Goal: Ask a question

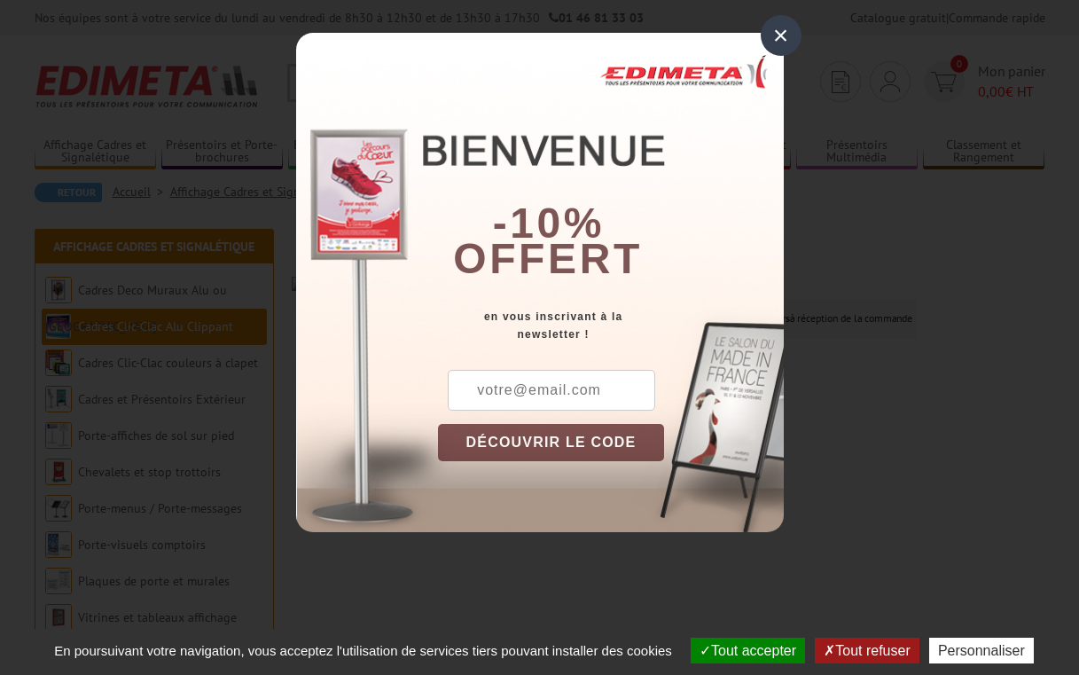
click at [784, 35] on div "×" at bounding box center [781, 35] width 41 height 41
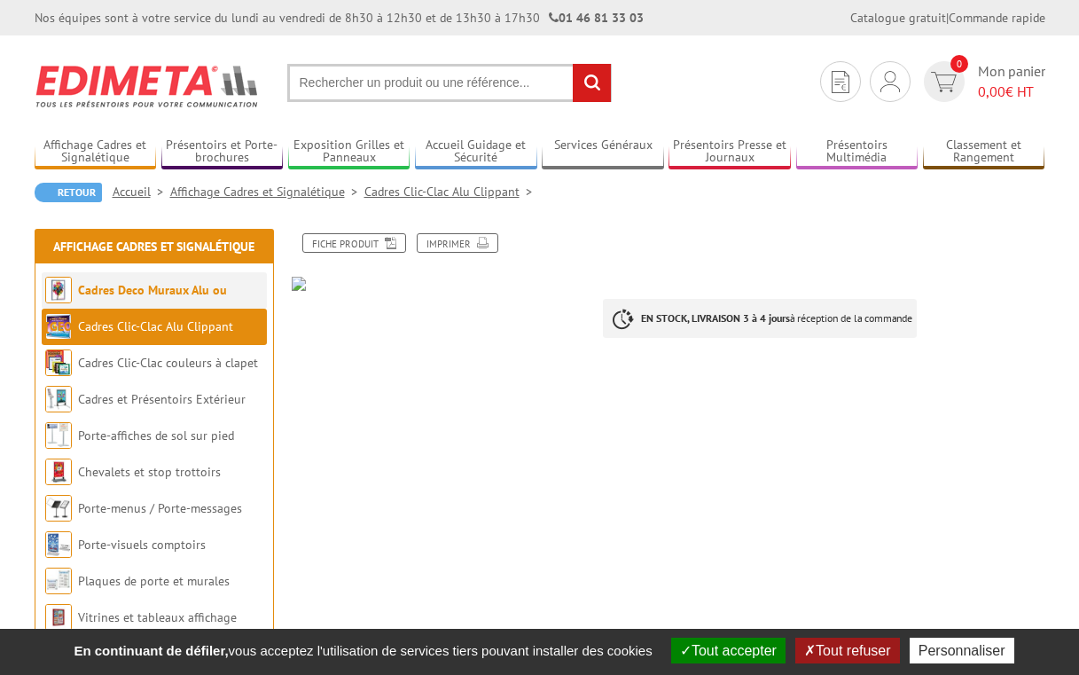
click at [190, 292] on link "Cadres Deco Muraux Alu ou [GEOGRAPHIC_DATA]" at bounding box center [136, 308] width 182 height 52
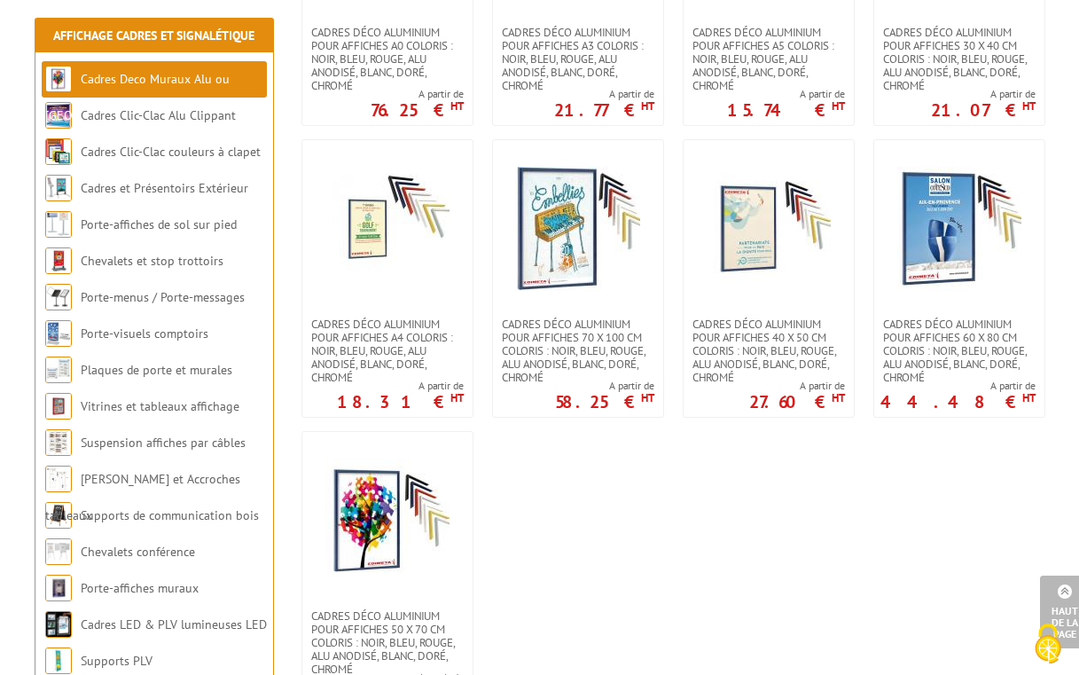
scroll to position [1546, 0]
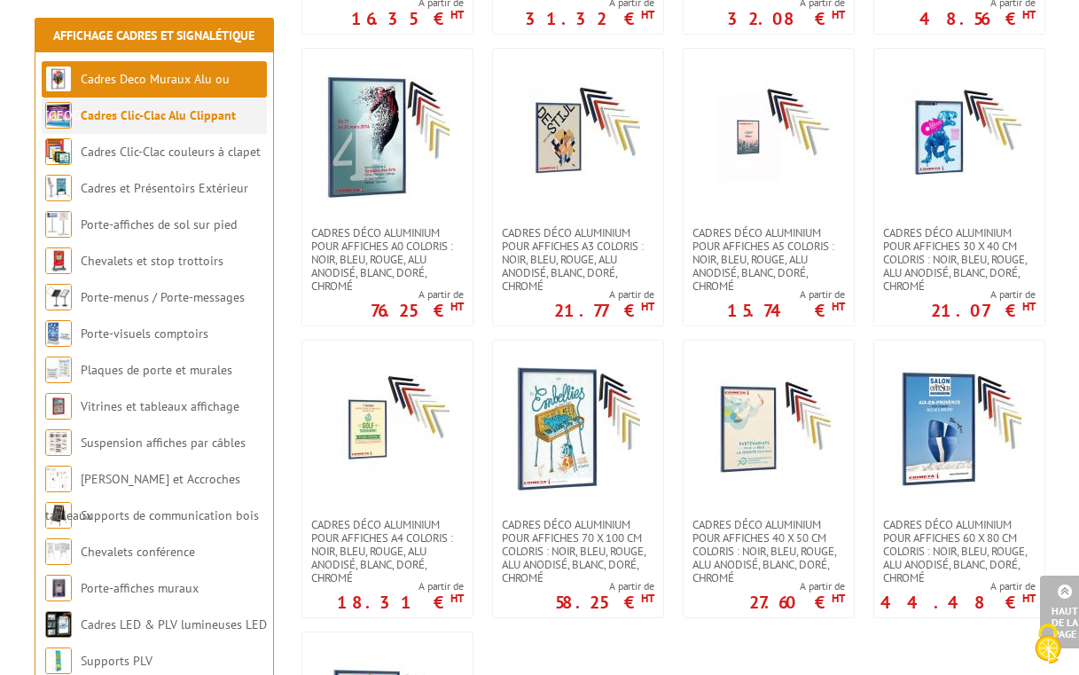
click at [200, 122] on link "Cadres Clic-Clac Alu Clippant" at bounding box center [158, 115] width 155 height 16
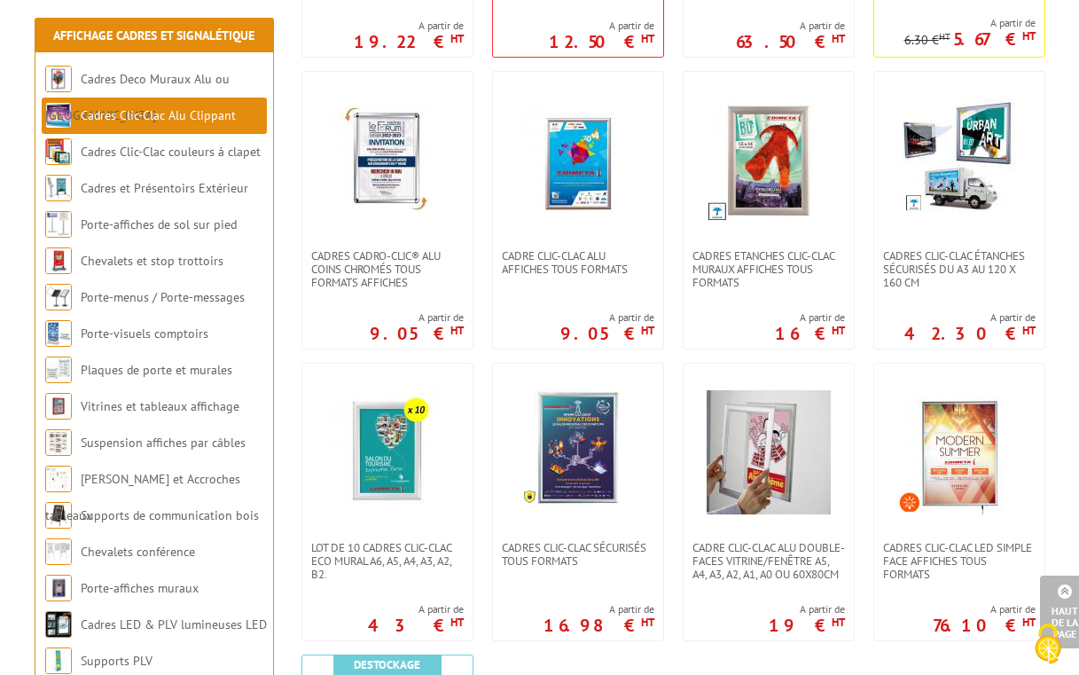
scroll to position [615, 0]
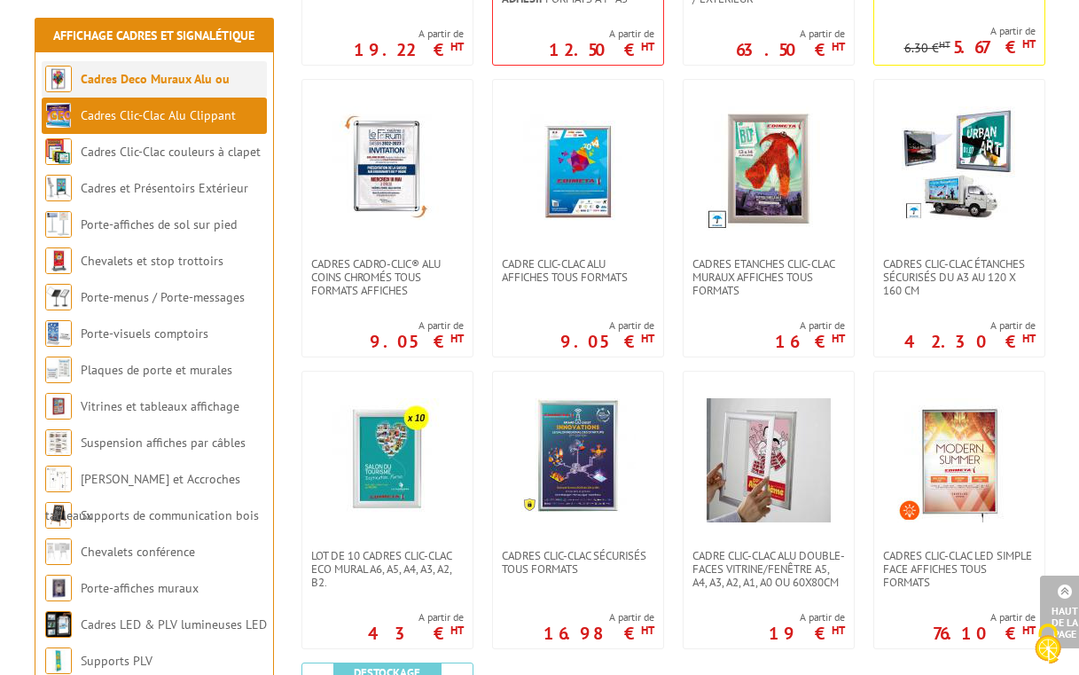
click at [214, 87] on li "Cadres Deco Muraux Alu ou [GEOGRAPHIC_DATA]" at bounding box center [154, 79] width 225 height 36
click at [214, 81] on link "Cadres Deco Muraux Alu ou [GEOGRAPHIC_DATA]" at bounding box center [137, 97] width 184 height 52
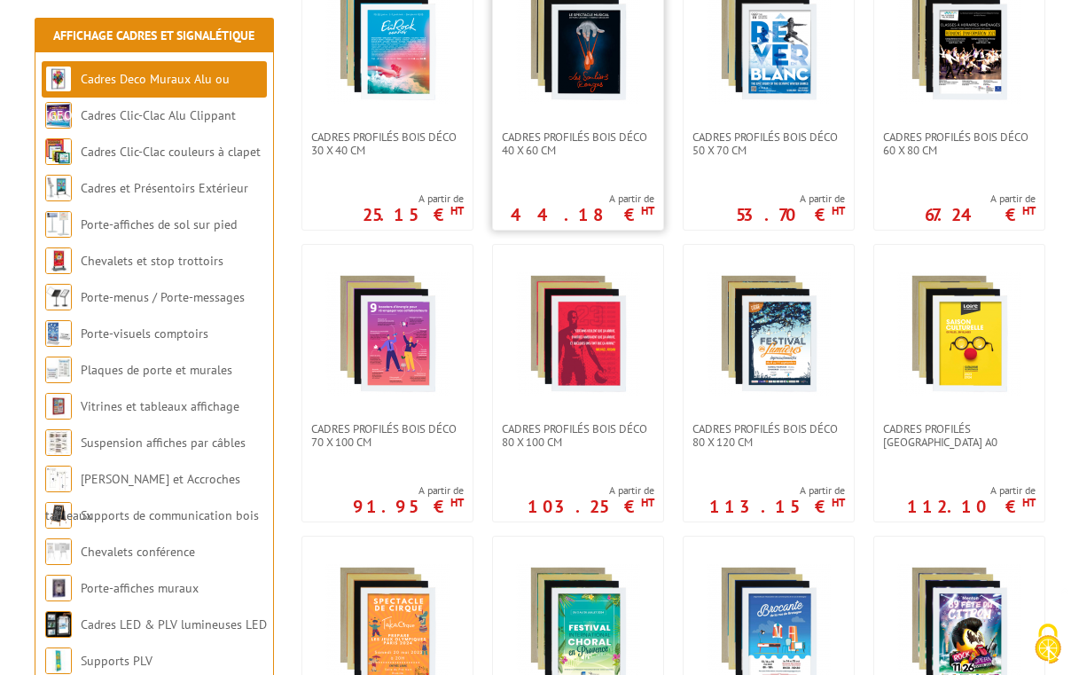
scroll to position [536, 0]
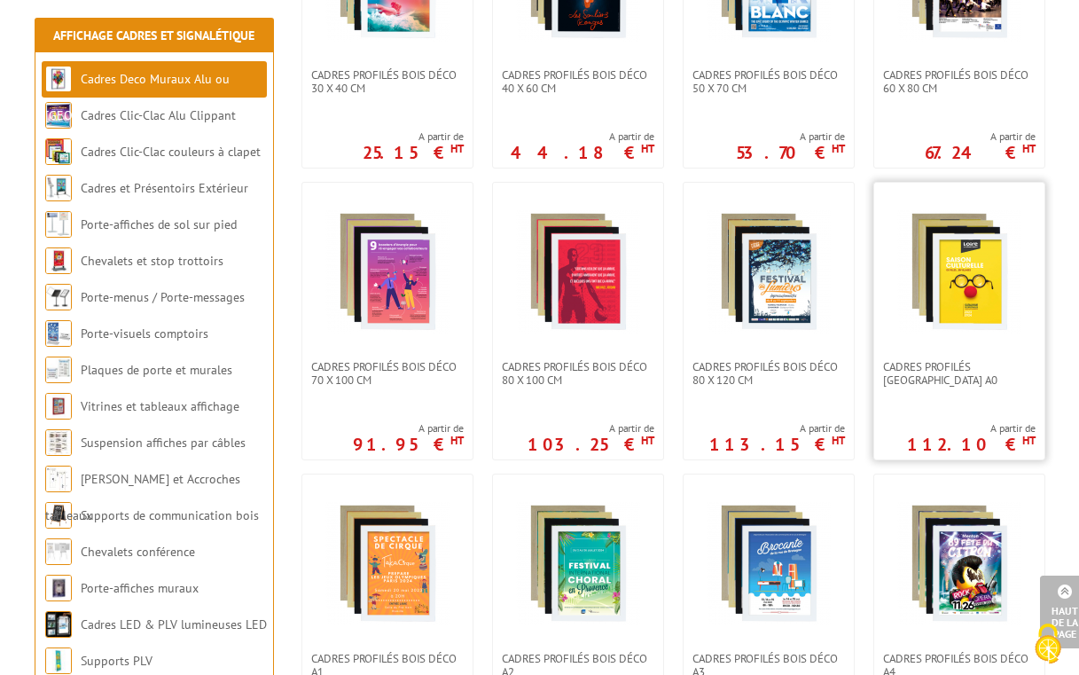
click at [964, 276] on img at bounding box center [959, 271] width 124 height 124
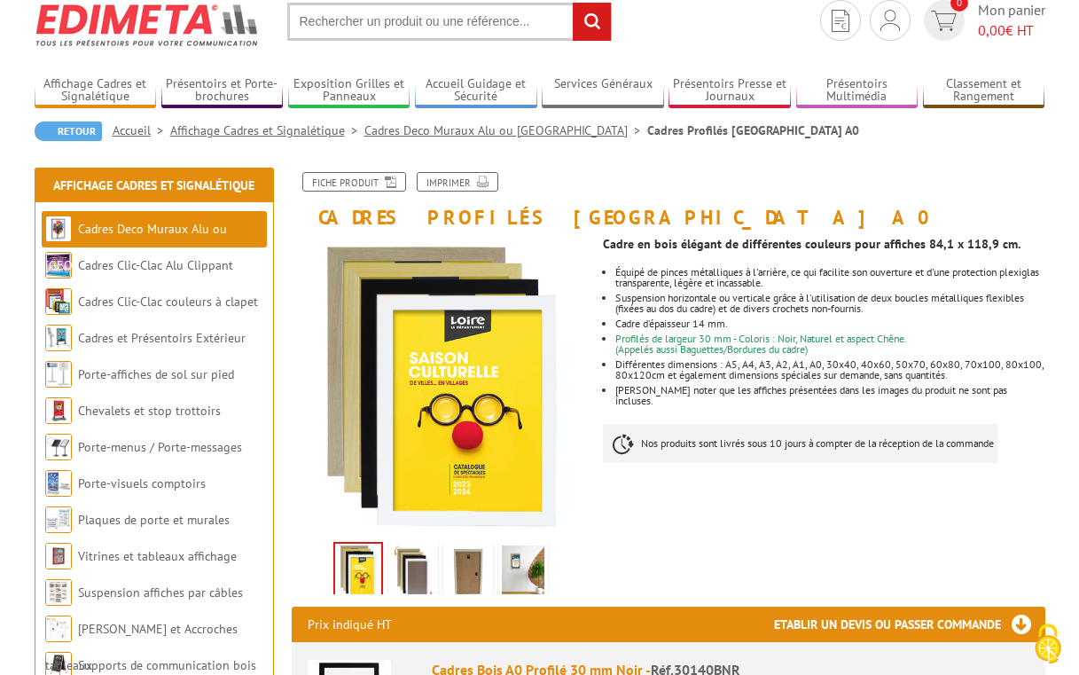
scroll to position [65, 0]
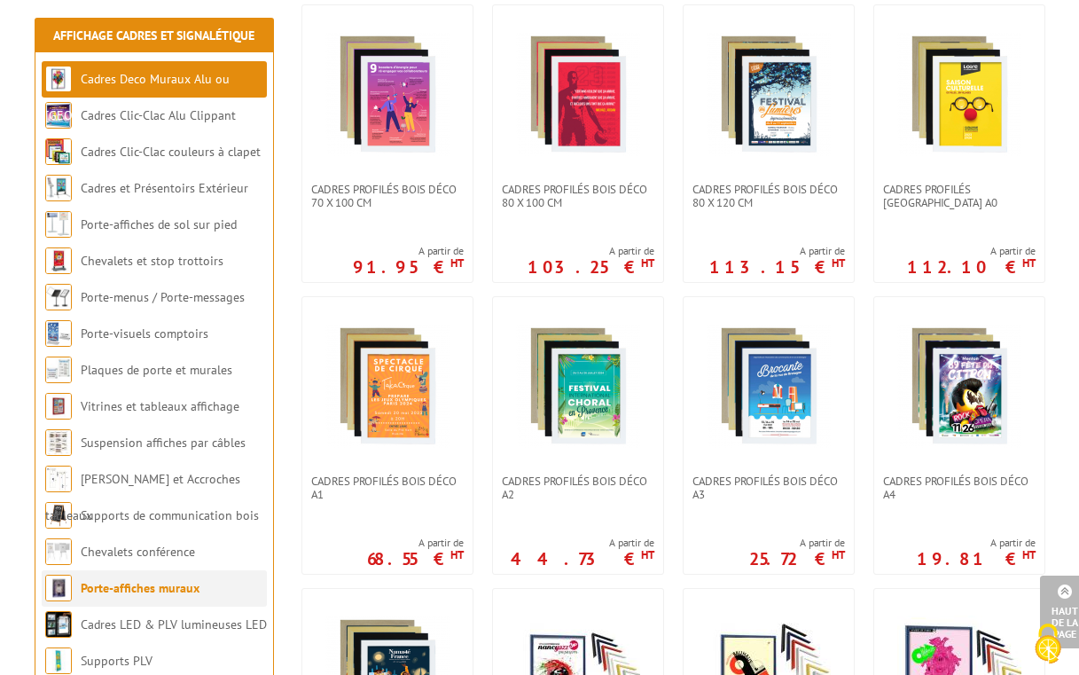
scroll to position [720, 0]
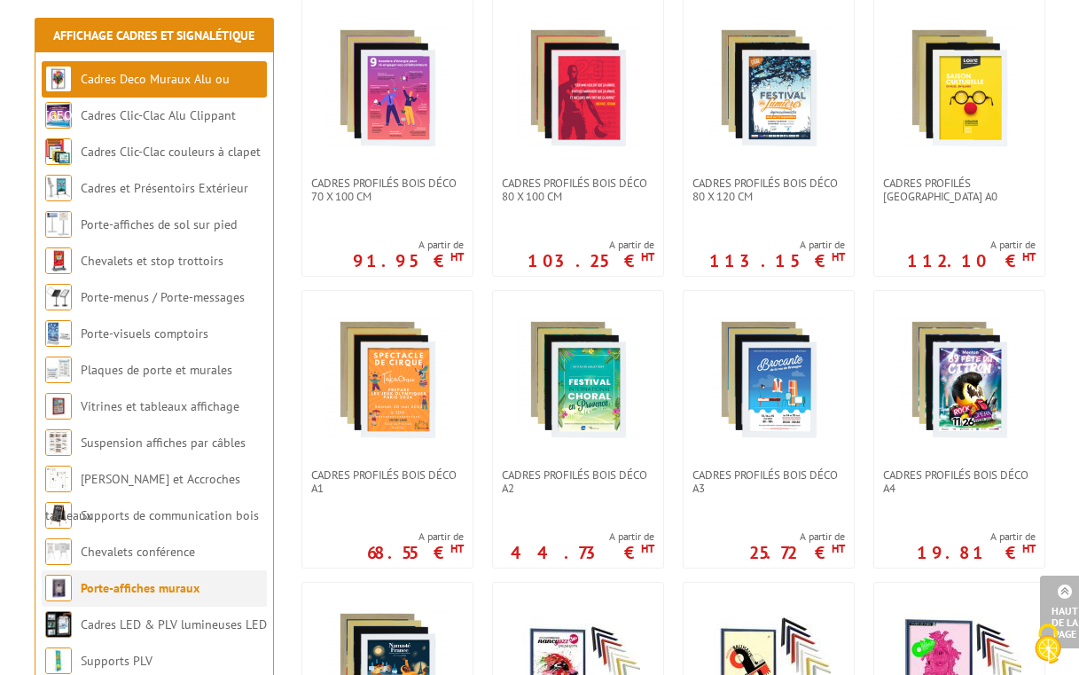
click at [114, 587] on link "Porte-affiches muraux" at bounding box center [140, 588] width 119 height 16
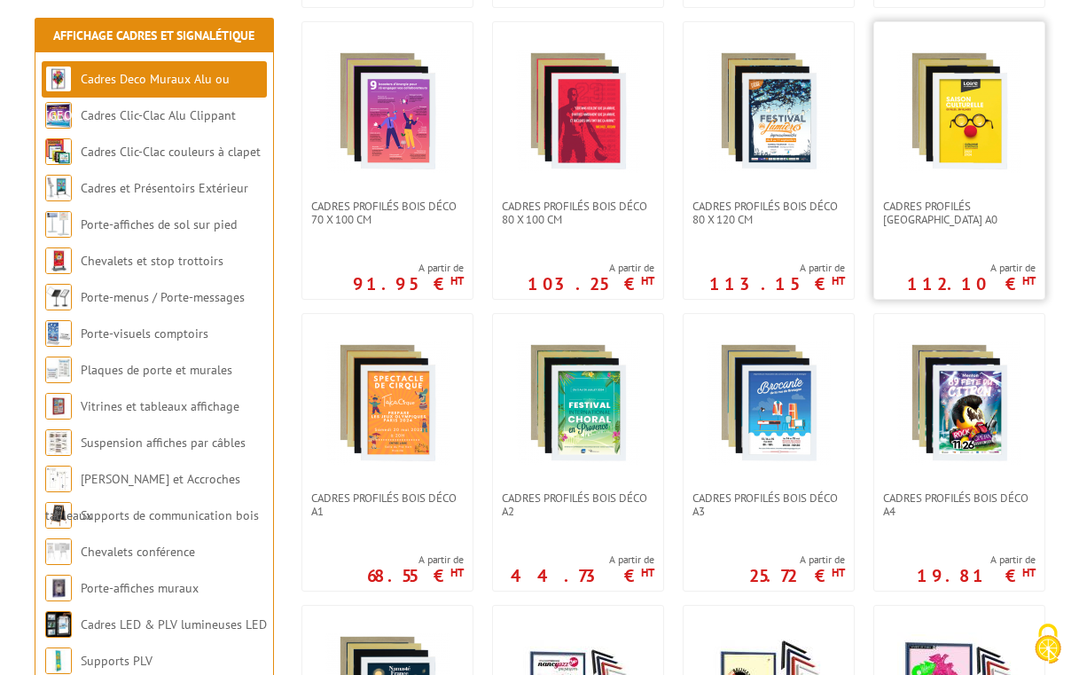
click at [950, 150] on link at bounding box center [959, 110] width 170 height 177
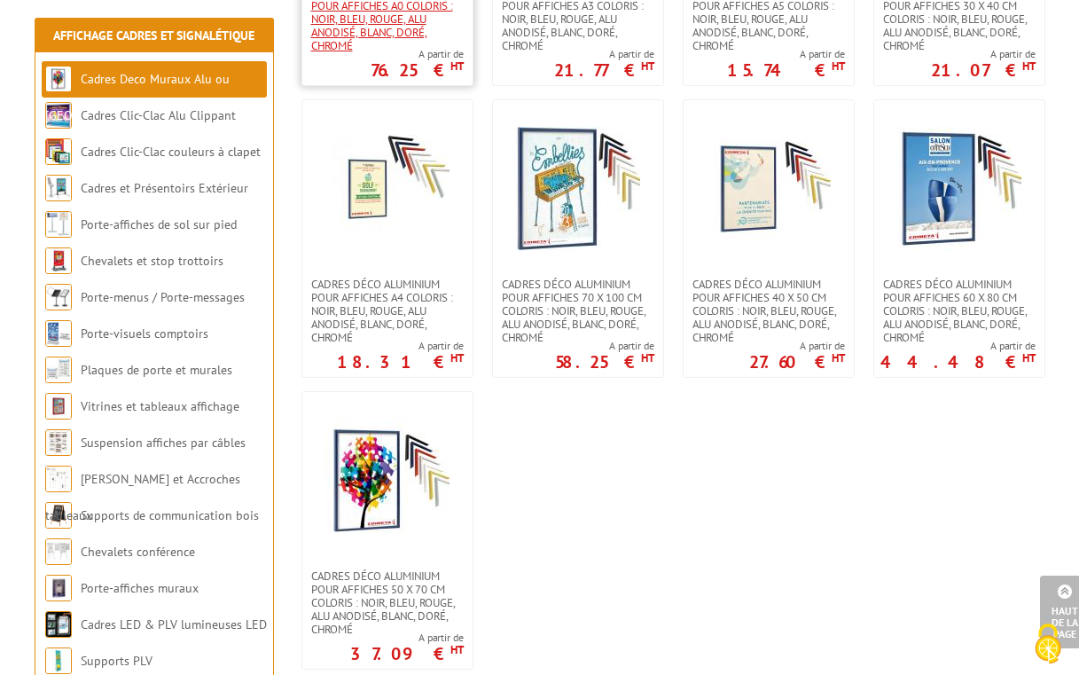
scroll to position [1816, 0]
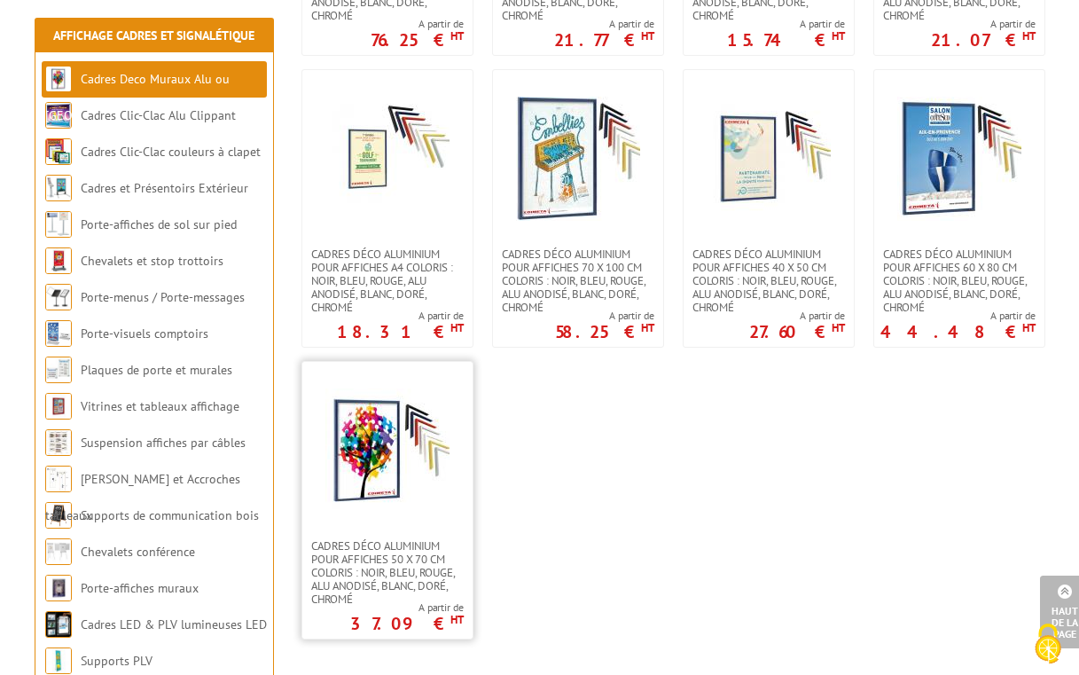
click at [381, 490] on link at bounding box center [387, 450] width 170 height 177
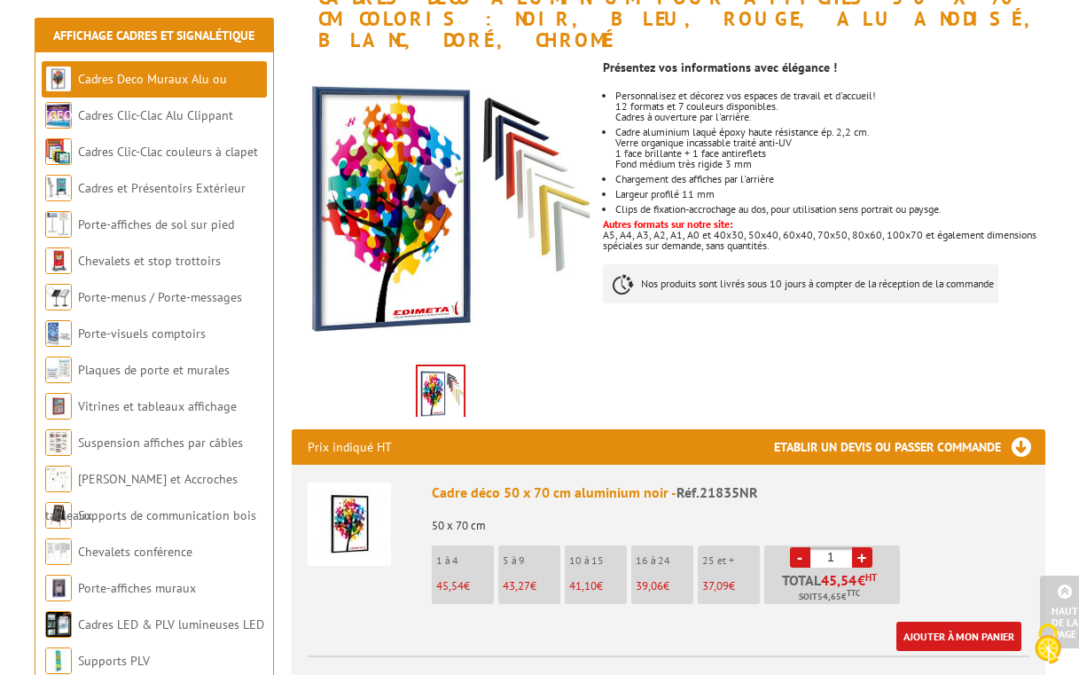
scroll to position [183, 0]
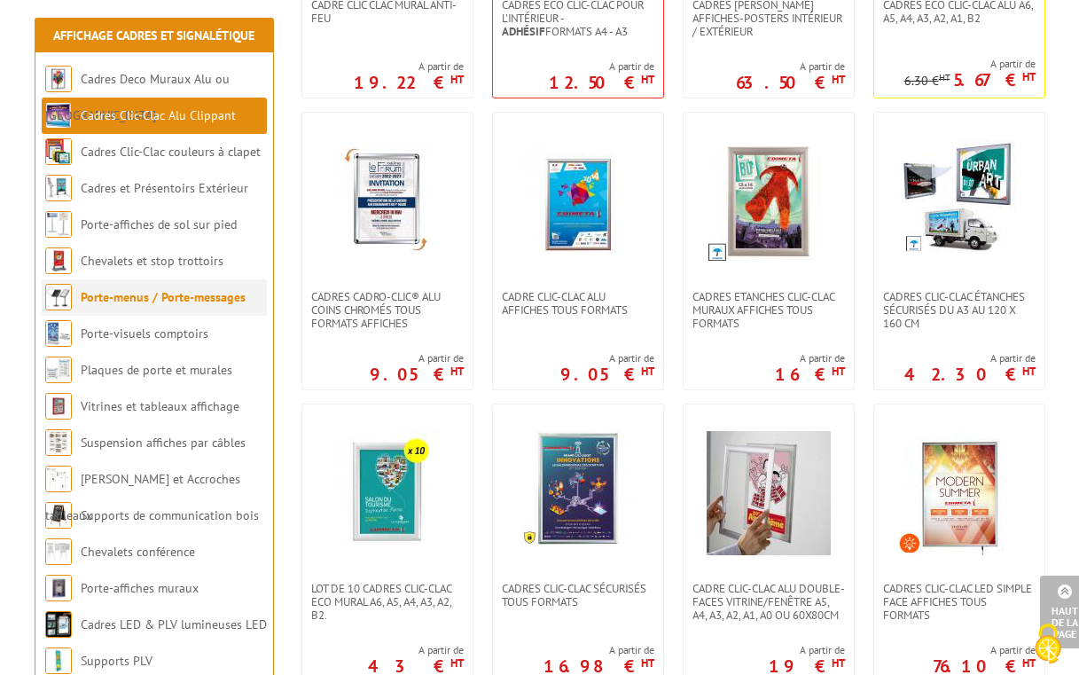
scroll to position [585, 0]
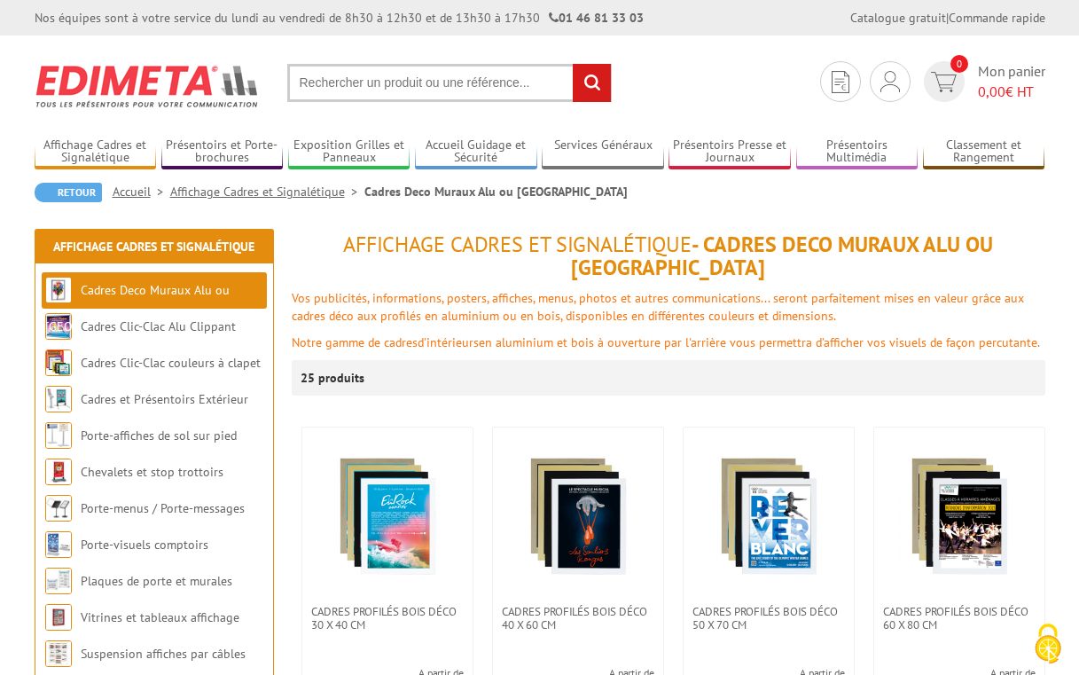
click at [365, 82] on input "text" at bounding box center [449, 83] width 325 height 38
click at [324, 92] on input "text" at bounding box center [449, 83] width 325 height 38
type input "120 x 176"
click at [591, 82] on input "rechercher" at bounding box center [592, 83] width 38 height 38
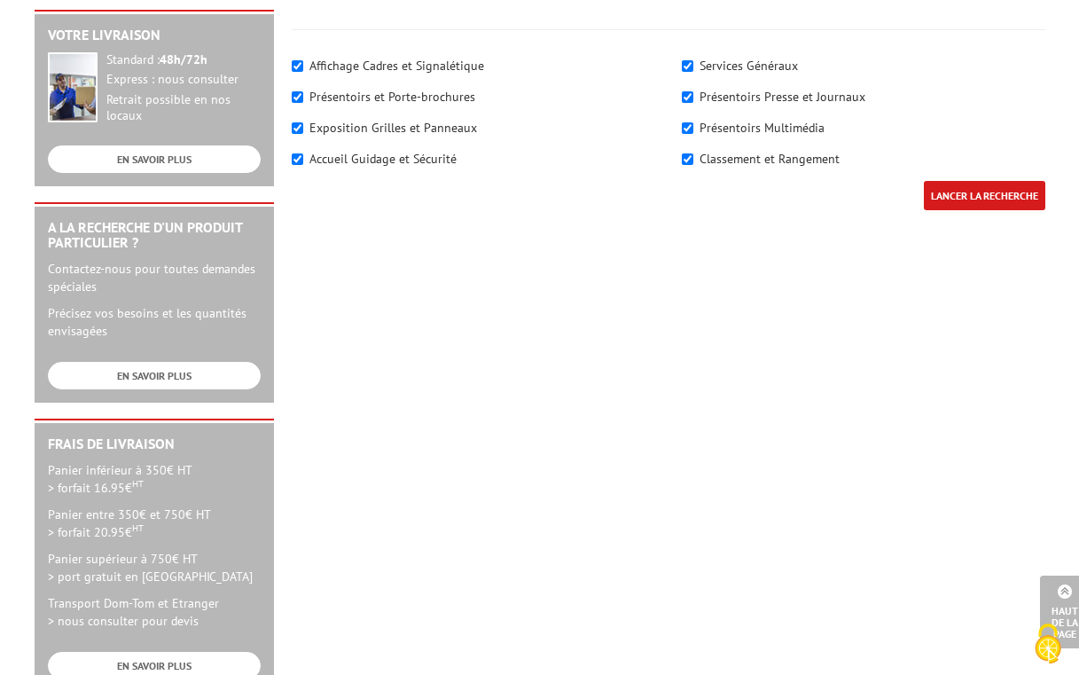
scroll to position [457, 0]
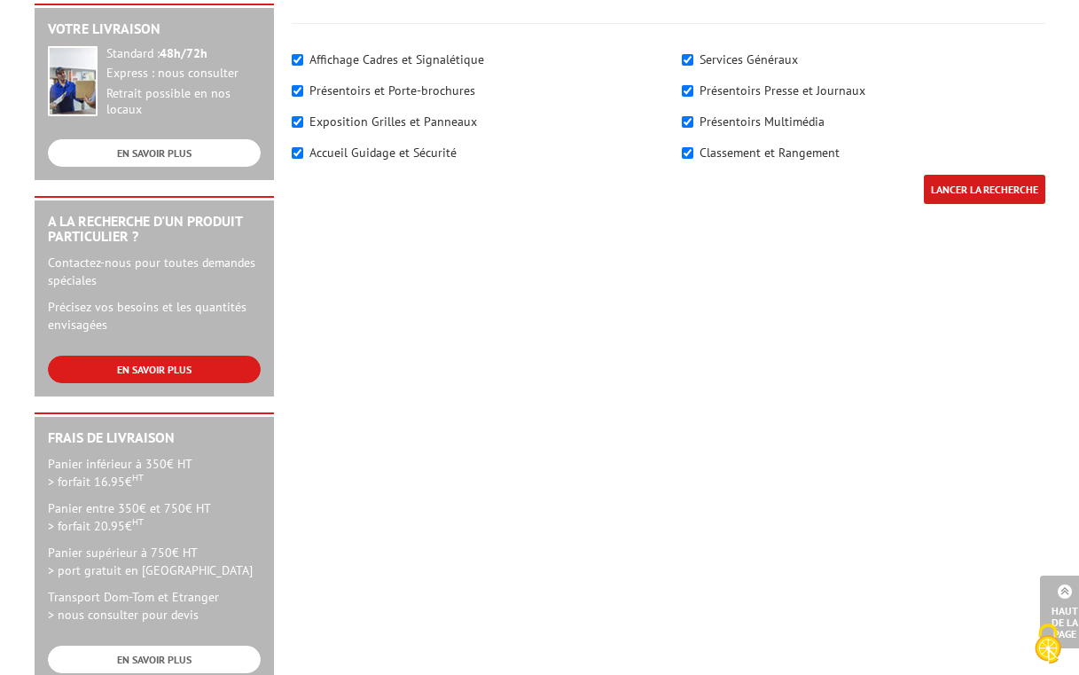
click at [168, 357] on link "EN SAVOIR PLUS" at bounding box center [154, 369] width 213 height 27
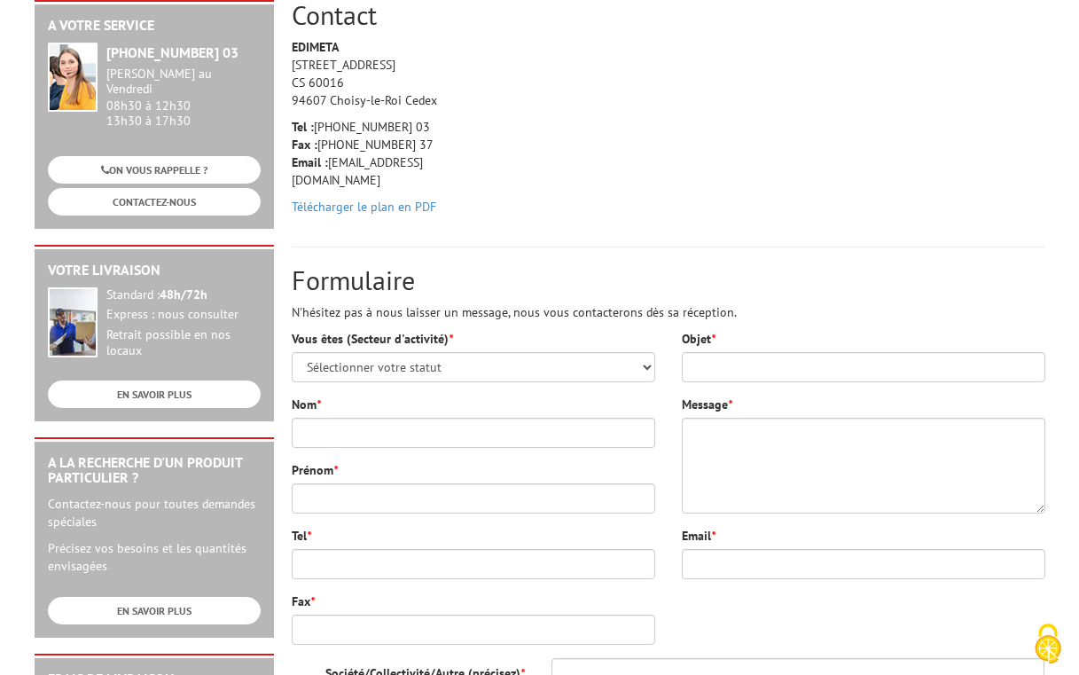
scroll to position [223, 0]
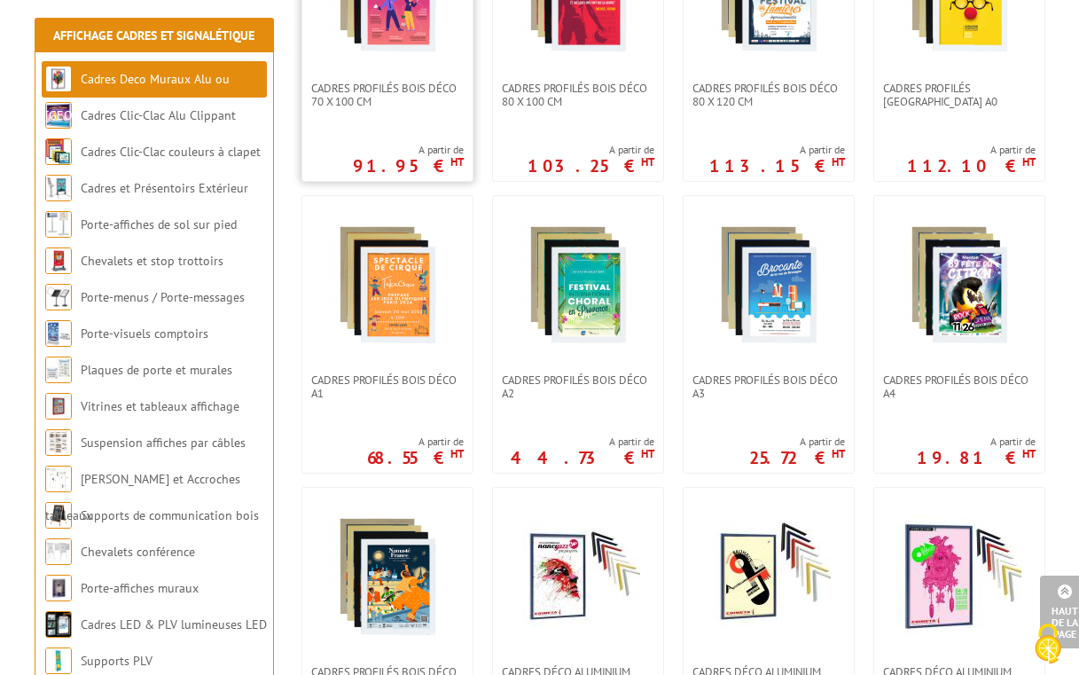
scroll to position [856, 0]
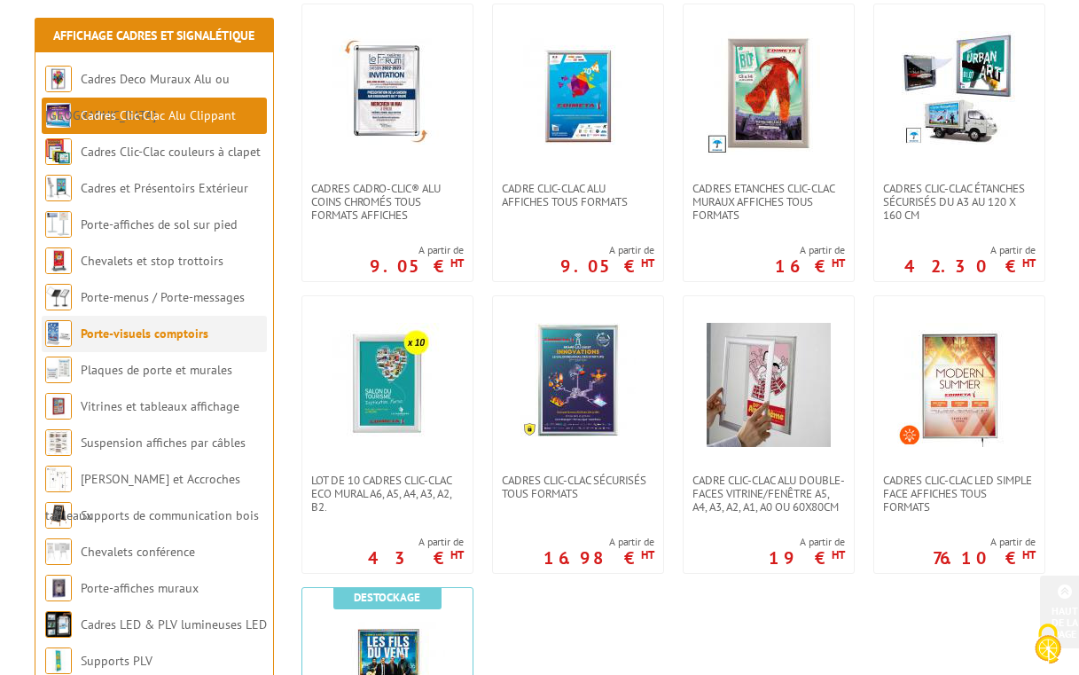
scroll to position [733, 0]
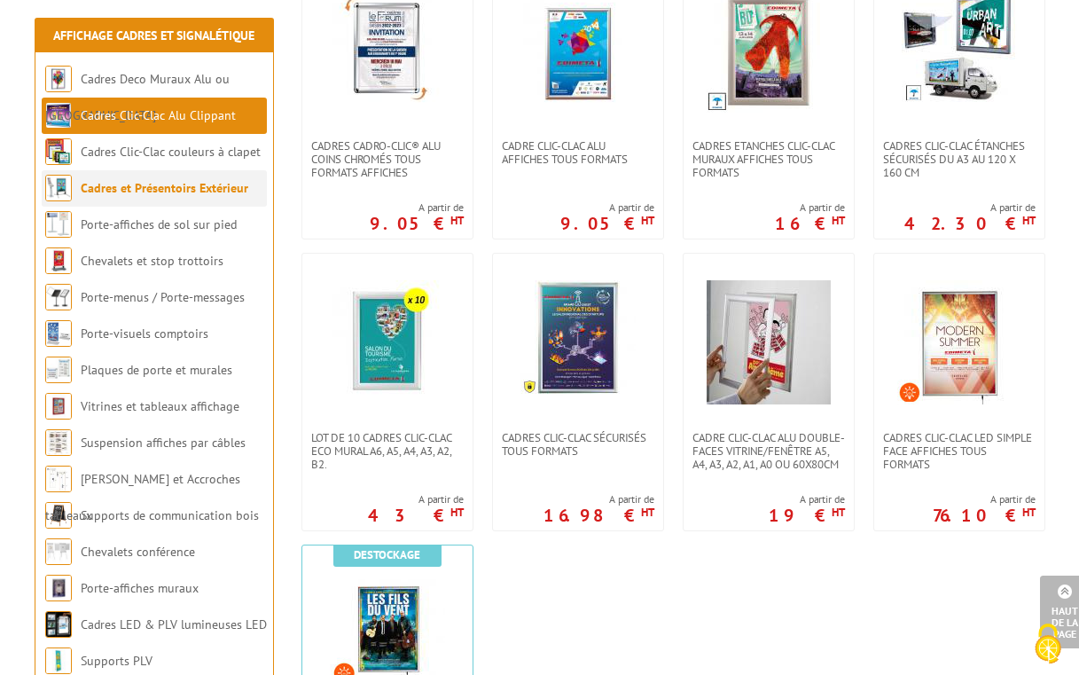
click at [212, 192] on link "Cadres et Présentoirs Extérieur" at bounding box center [165, 188] width 168 height 16
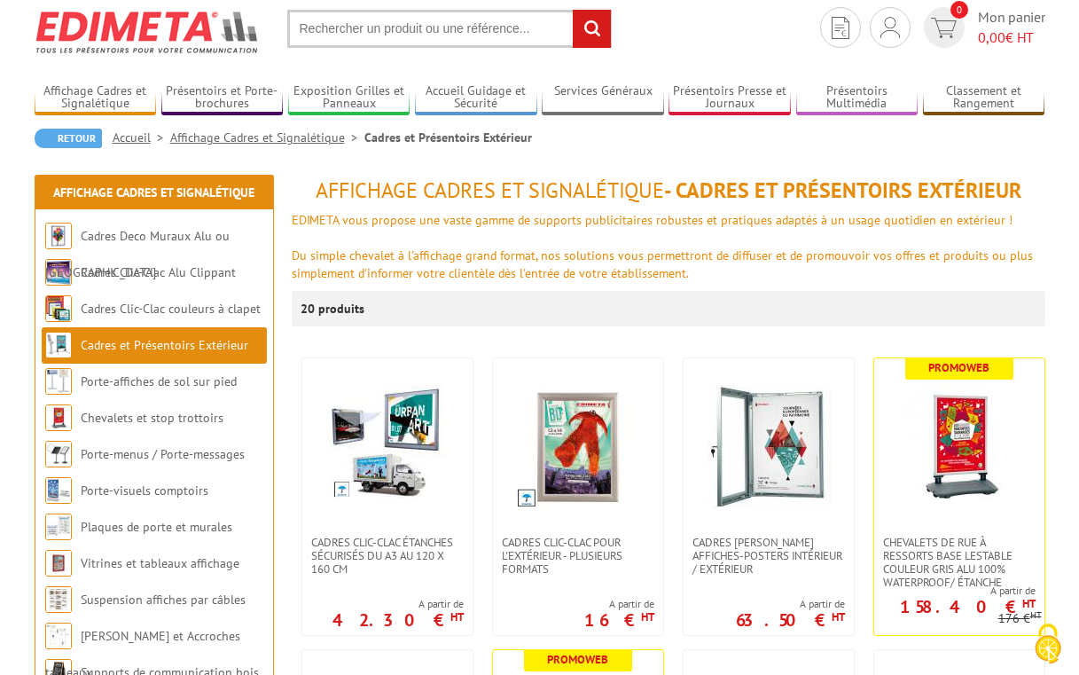
scroll to position [59, 0]
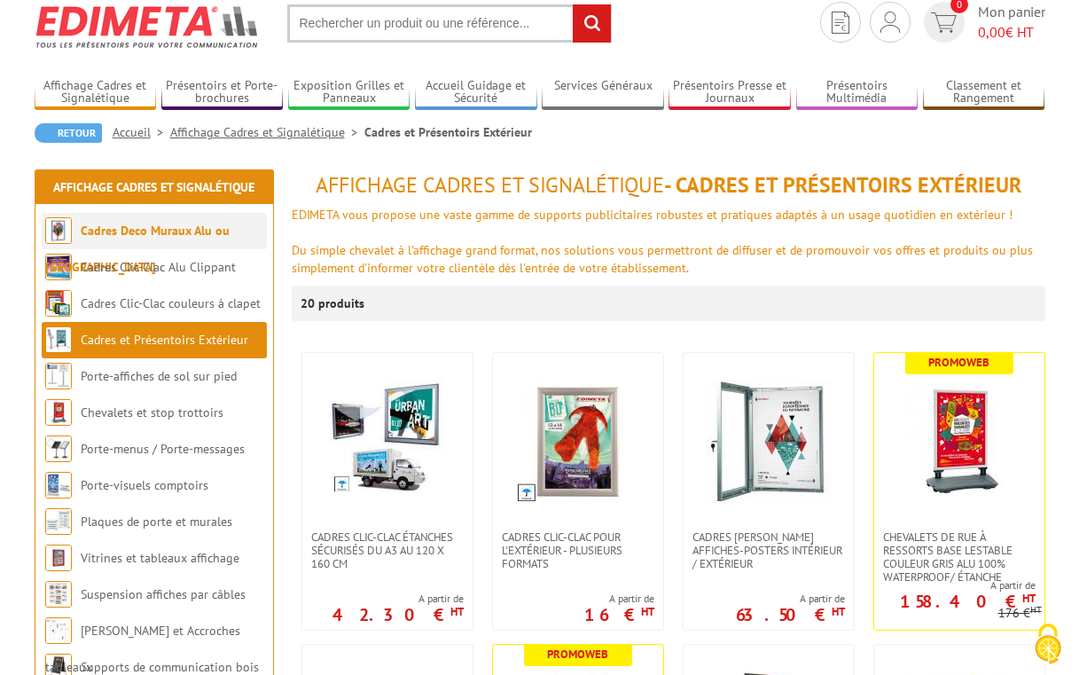
click at [204, 232] on link "Cadres Deco Muraux Alu ou [GEOGRAPHIC_DATA]" at bounding box center [137, 249] width 184 height 52
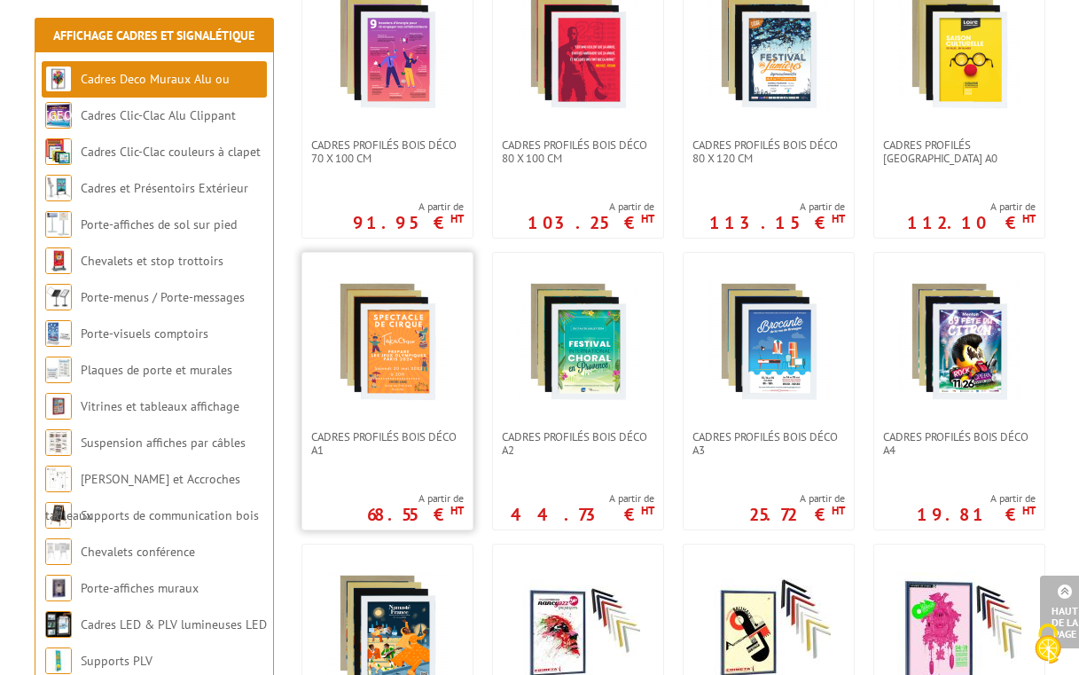
scroll to position [759, 0]
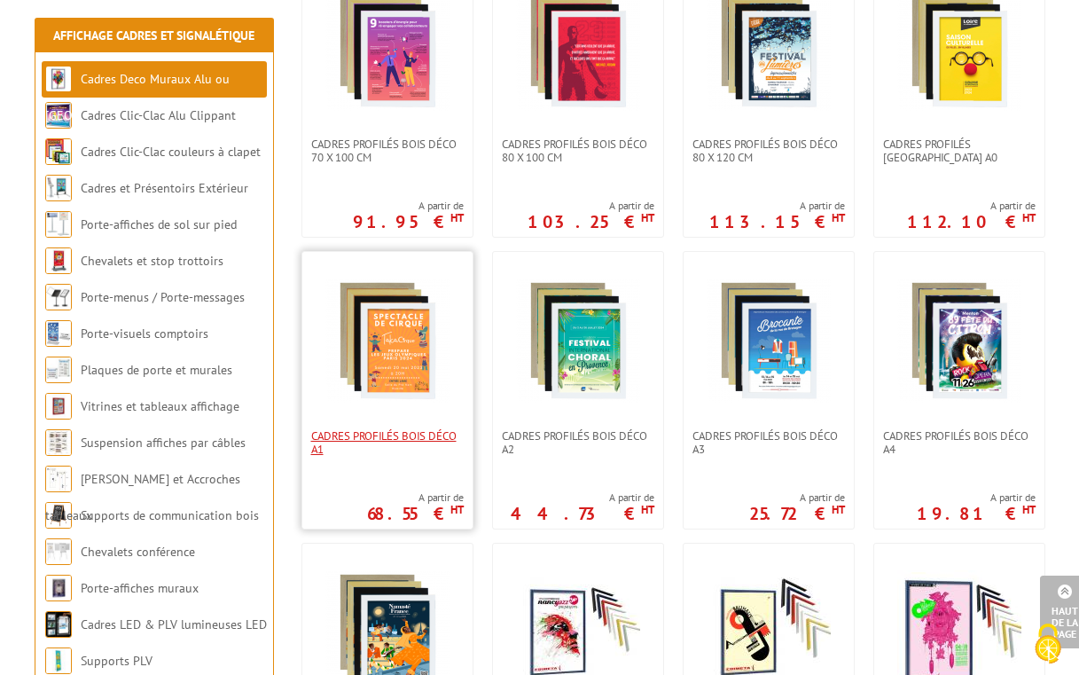
click at [381, 429] on span "Cadres Profilés Bois Déco A1" at bounding box center [387, 442] width 153 height 27
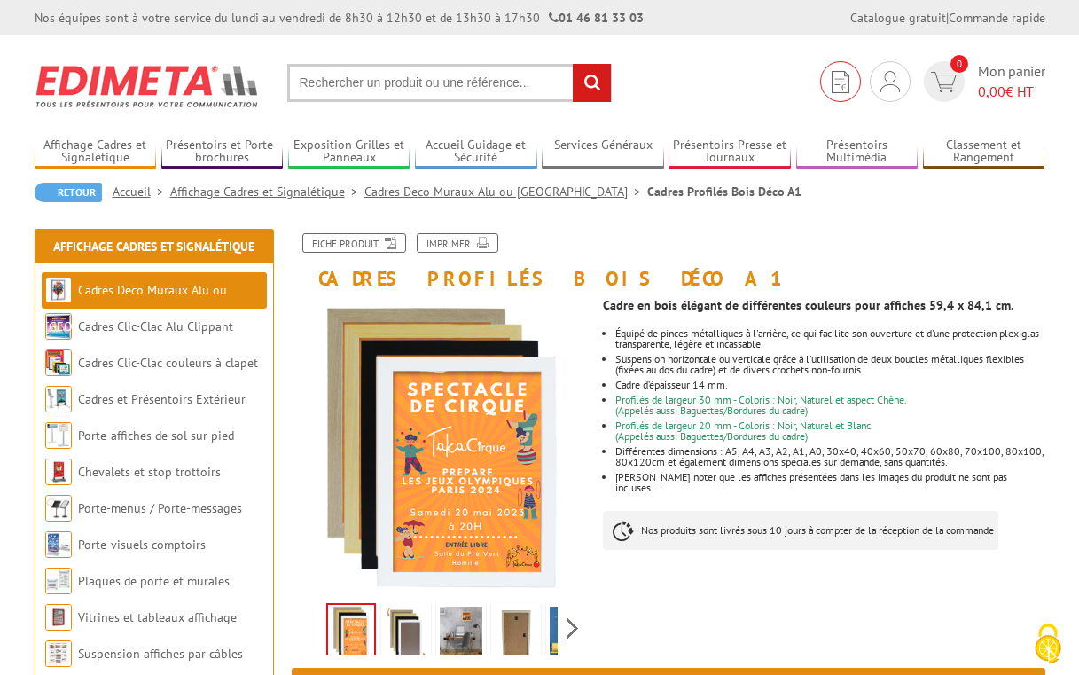
click at [832, 74] on img at bounding box center [841, 82] width 18 height 22
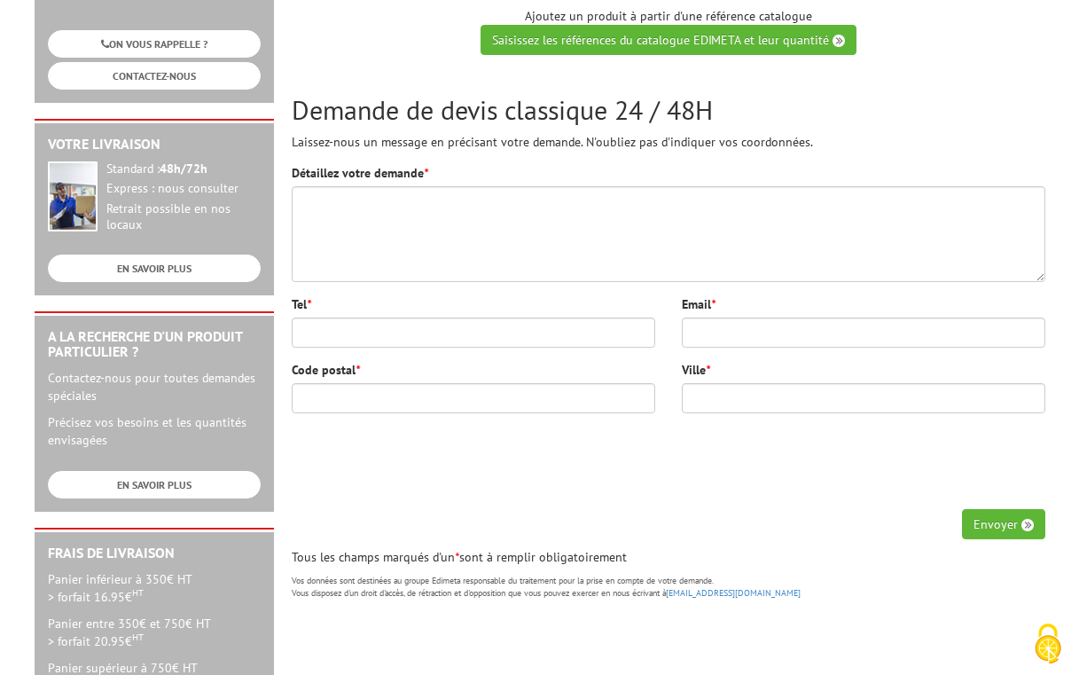
scroll to position [368, 0]
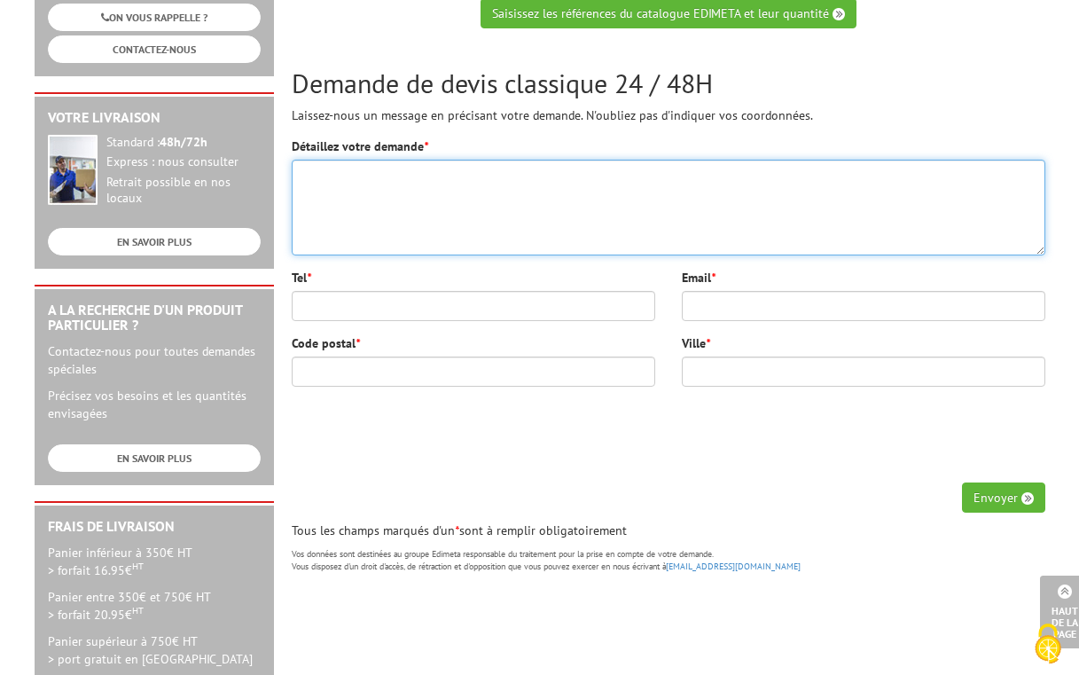
click at [380, 173] on textarea "Détaillez votre demande *" at bounding box center [669, 208] width 754 height 96
type textarea "bonjour j'aimerais encadré mon affiche de 176 x 120 cm. Auriez vous des cadres …"
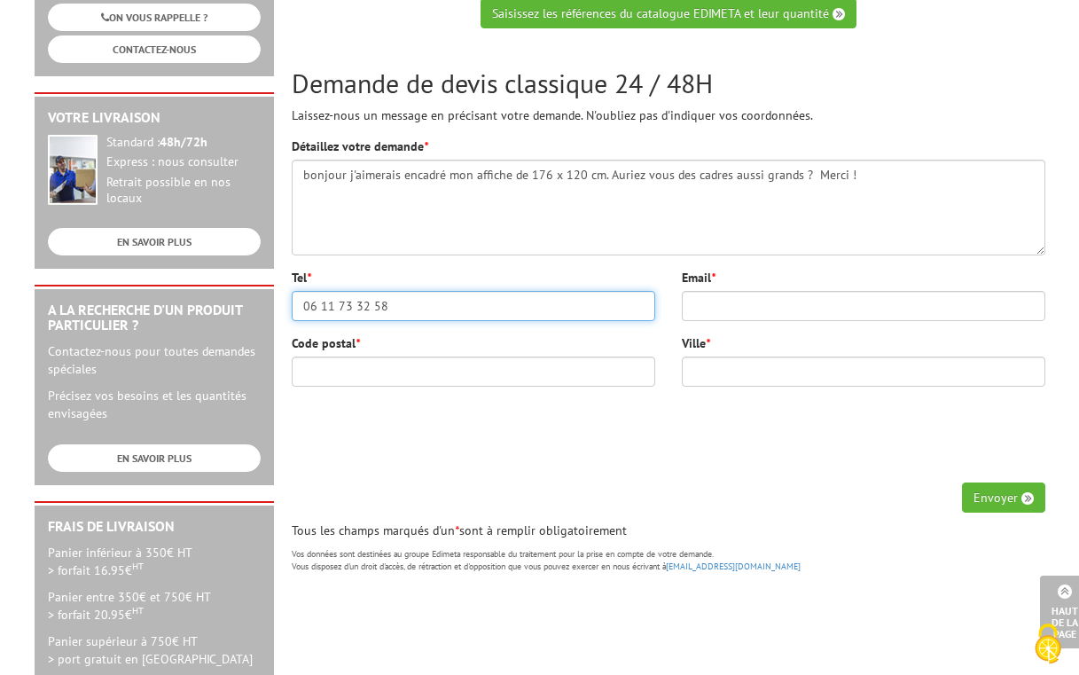
type input "06 11 73 32 58"
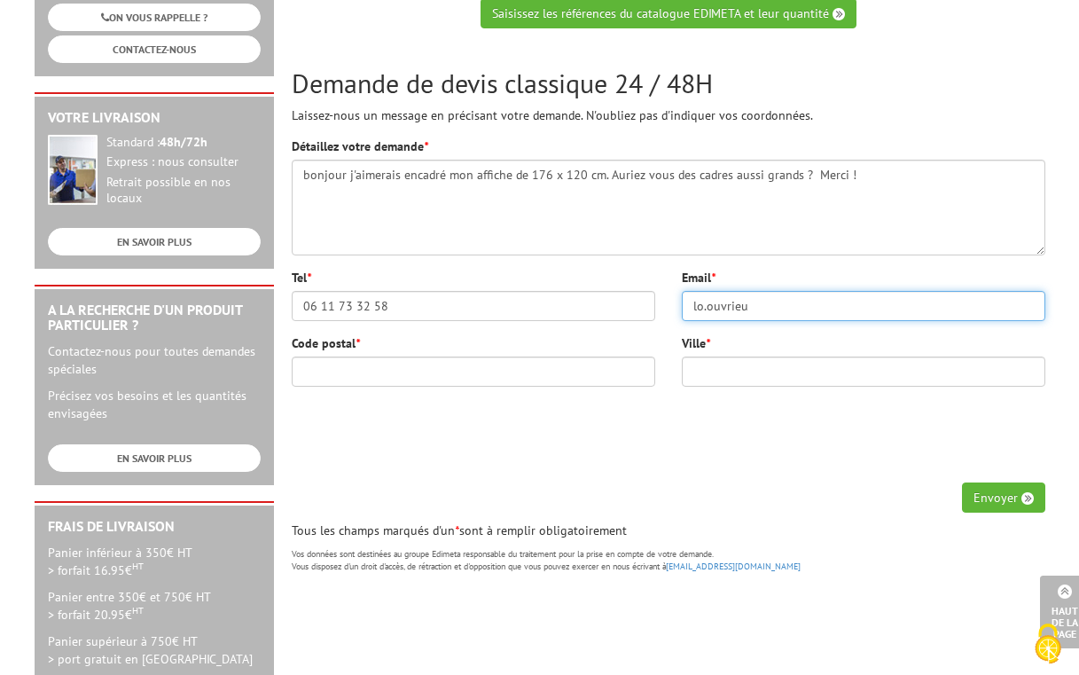
type input "lo.ouvrieu"
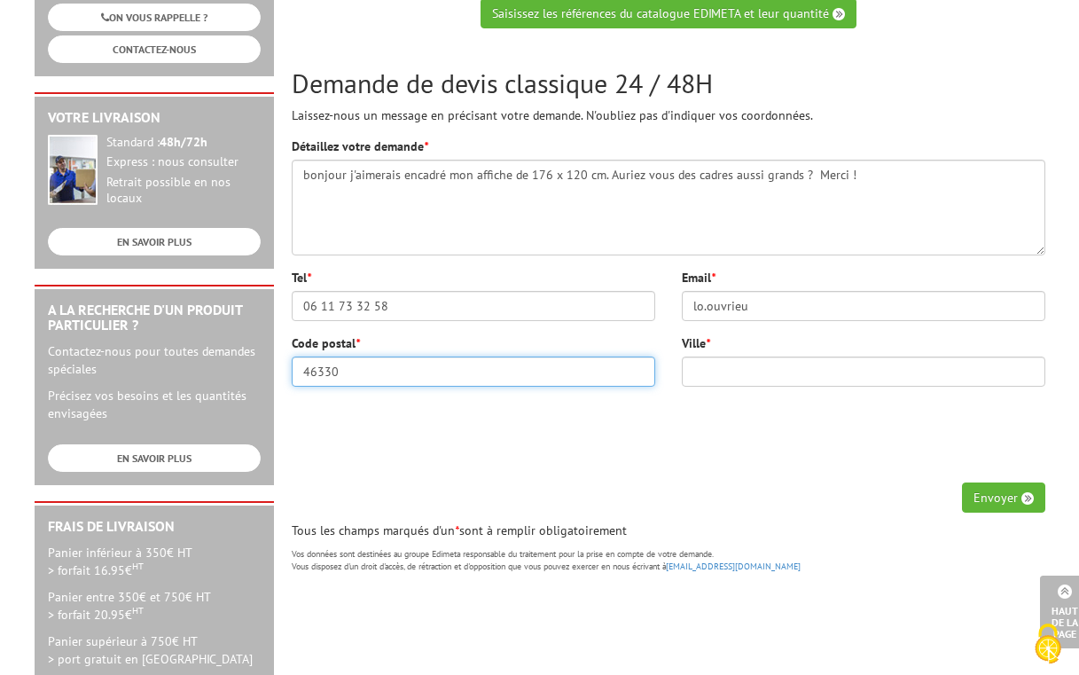
type input "46330"
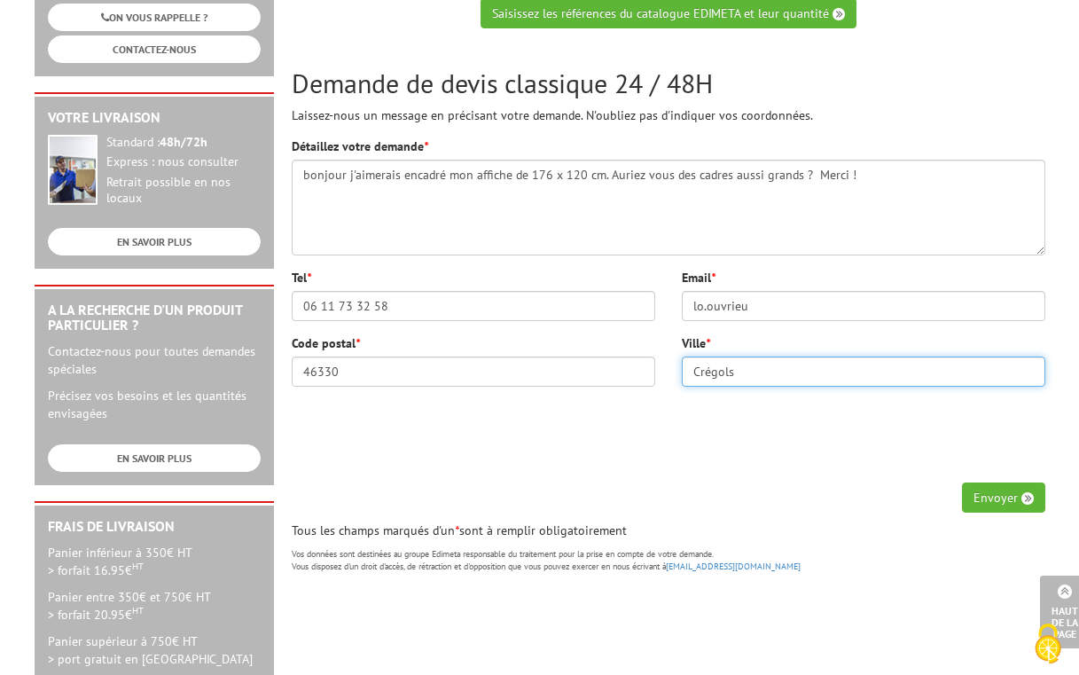
type input "Crégols"
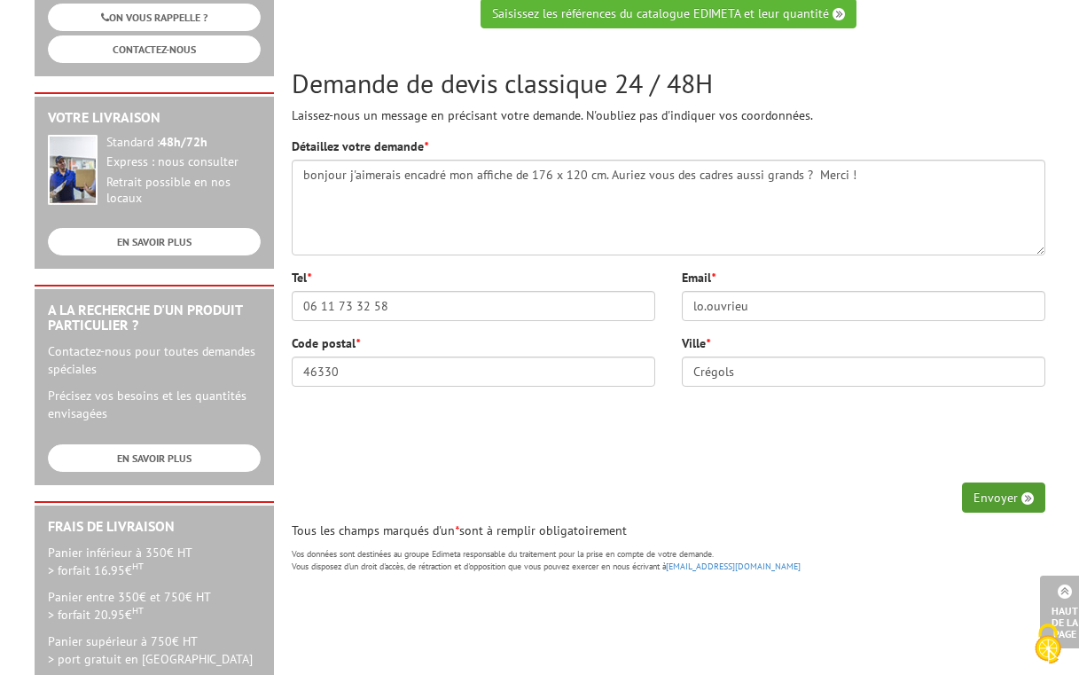
click at [998, 497] on button "Envoyer" at bounding box center [1003, 497] width 83 height 30
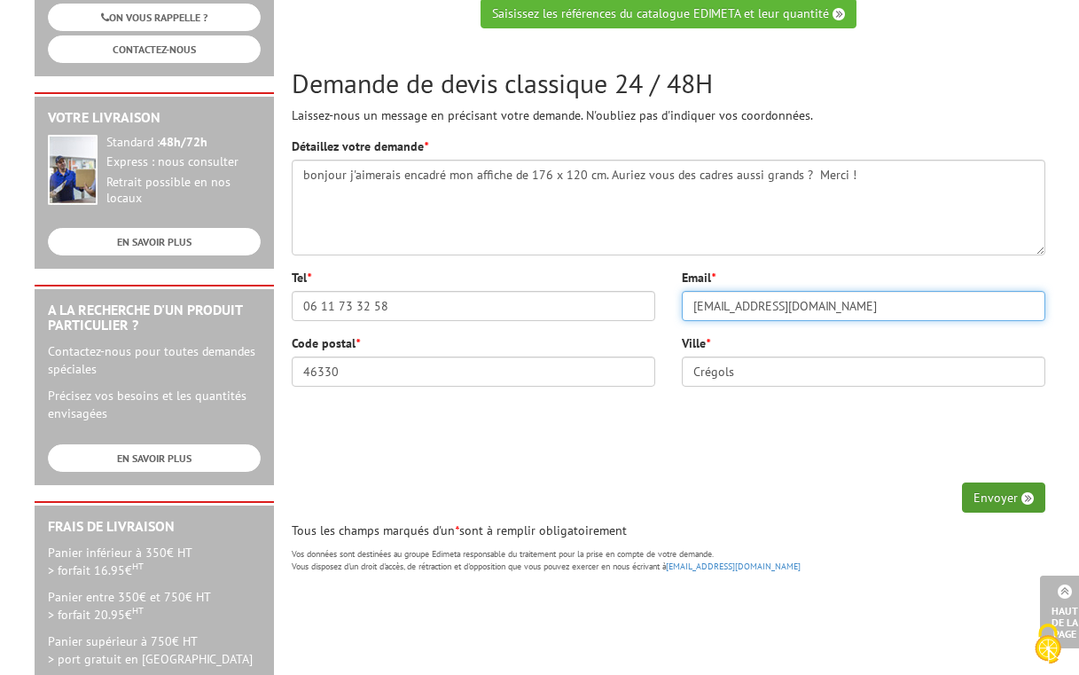
type input "lo.ouvrieu@orange.fr"
click at [1003, 503] on button "Envoyer" at bounding box center [1003, 497] width 83 height 30
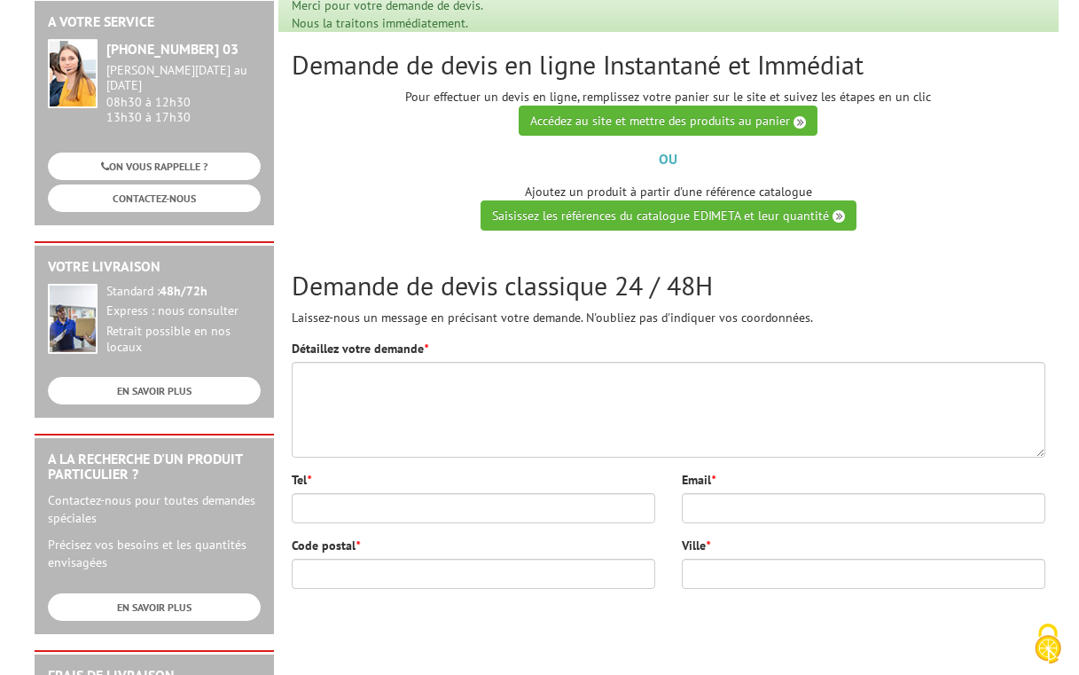
scroll to position [223, 0]
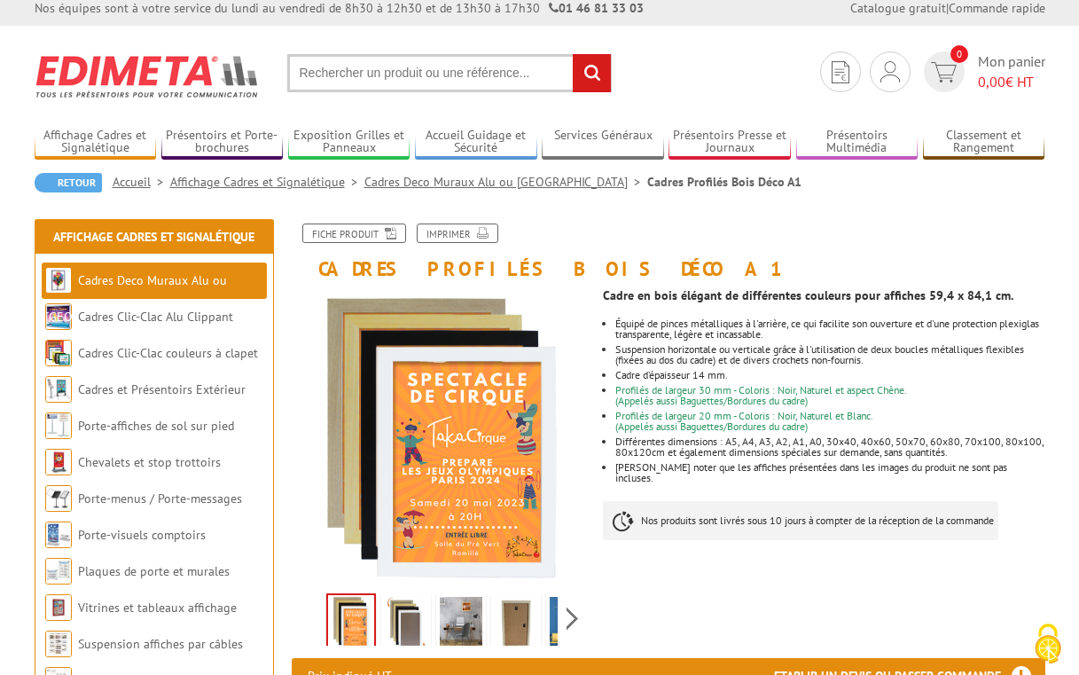
scroll to position [11, 0]
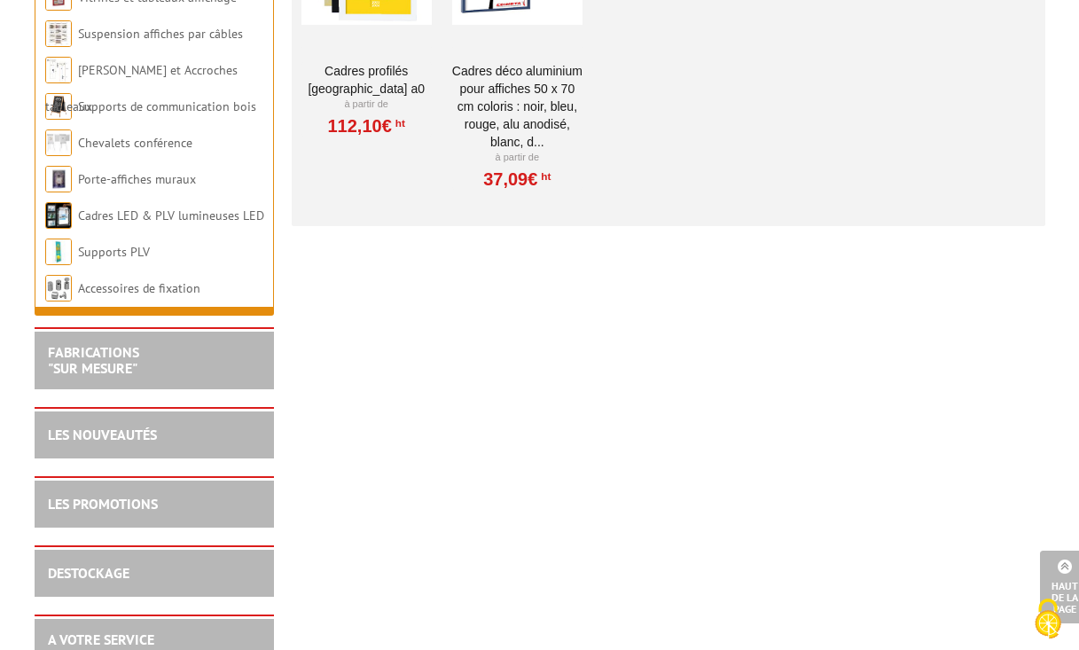
scroll to position [628, 0]
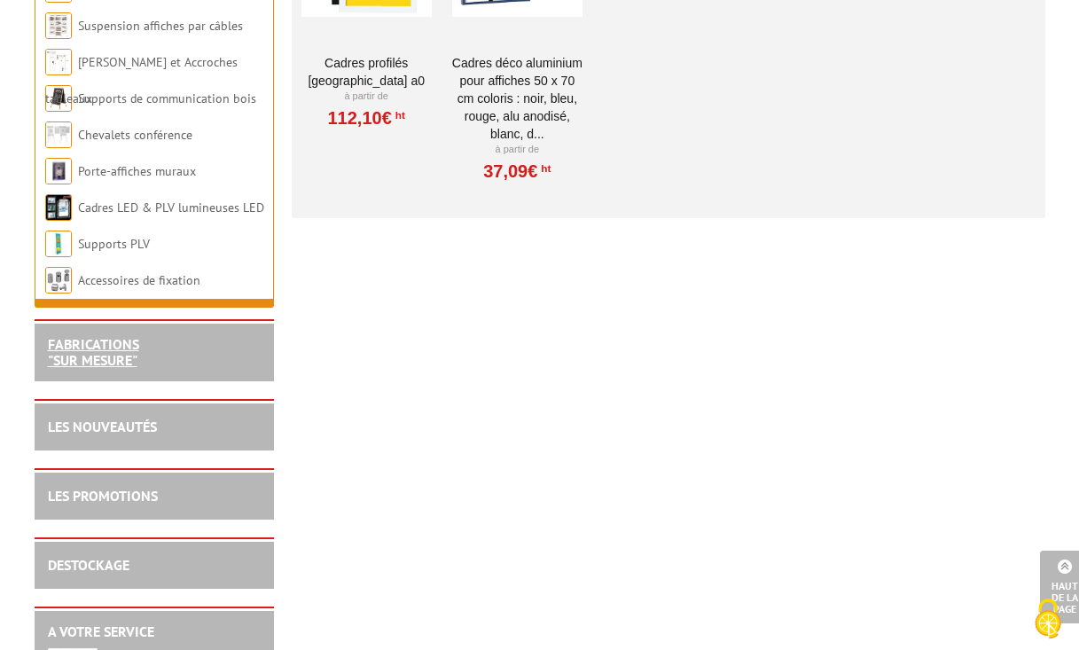
click at [137, 355] on link "FABRICATIONS "Sur Mesure"" at bounding box center [93, 352] width 91 height 34
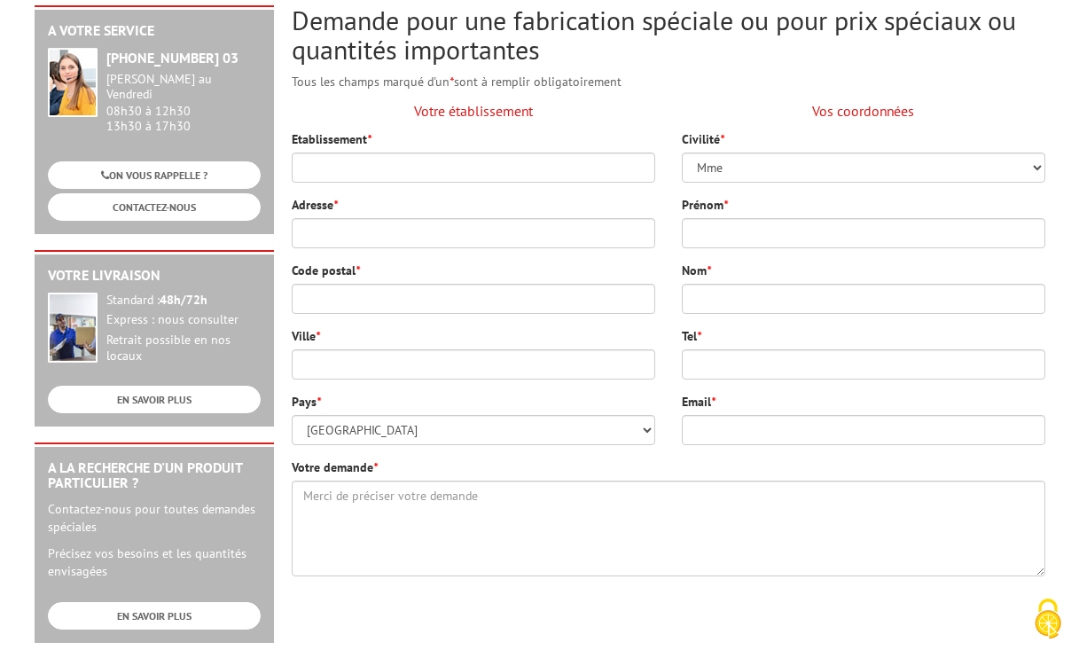
scroll to position [212, 0]
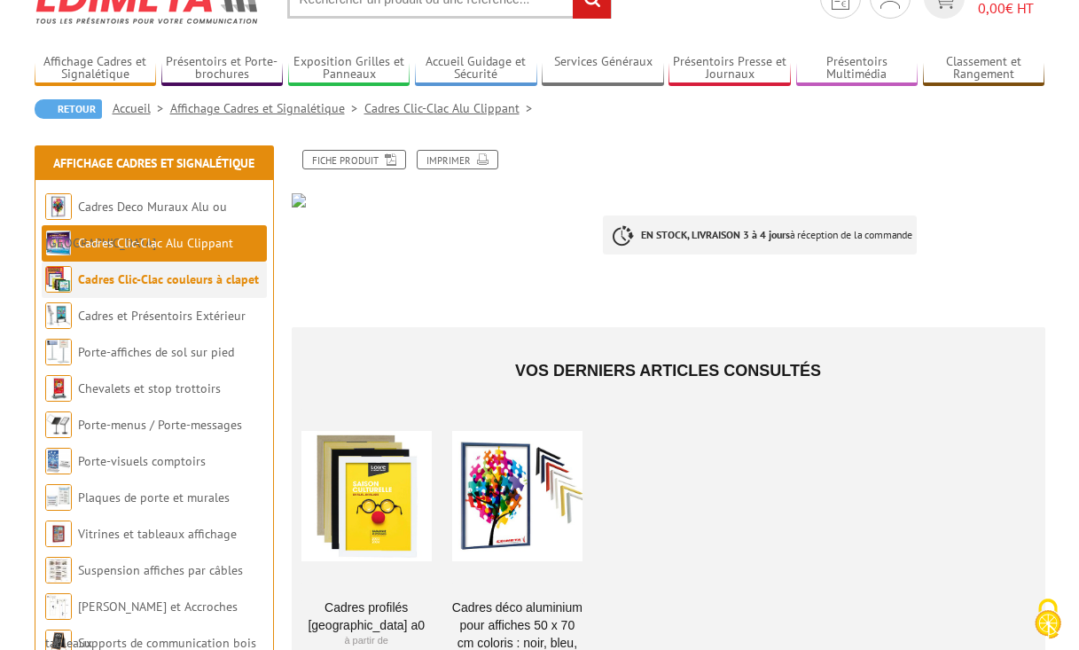
scroll to position [88, 0]
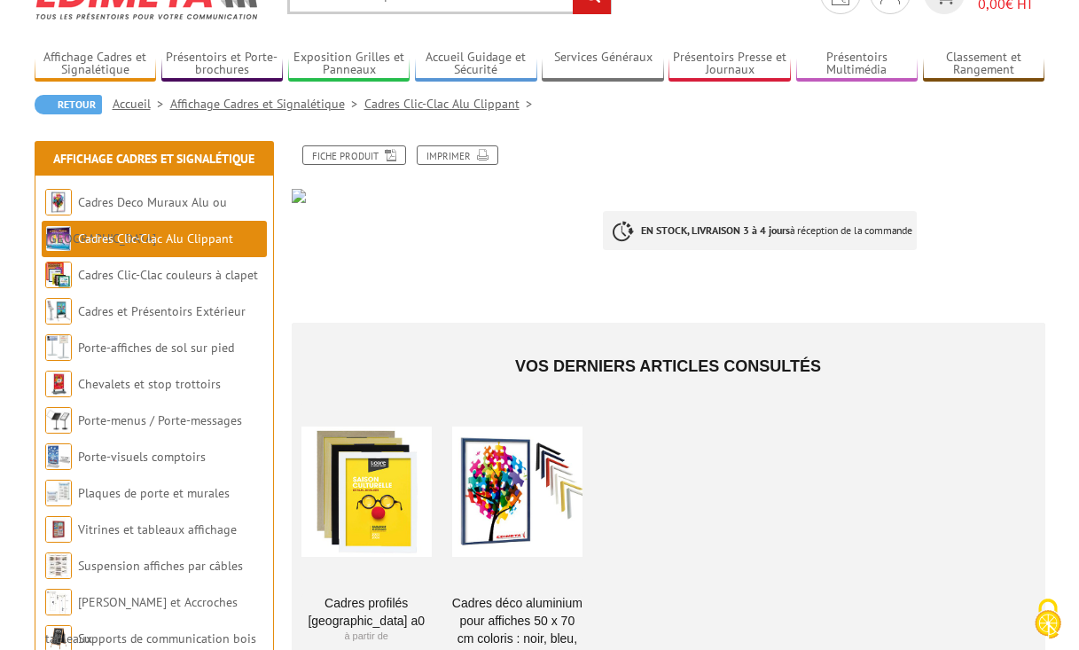
click at [504, 510] on div at bounding box center [517, 491] width 130 height 177
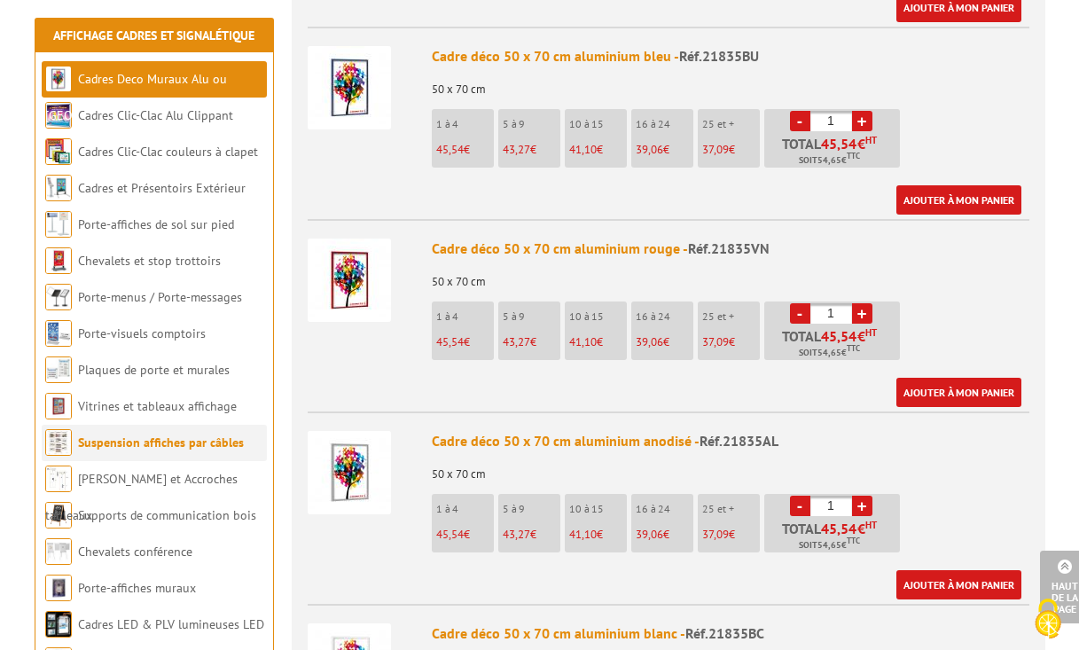
scroll to position [928, 0]
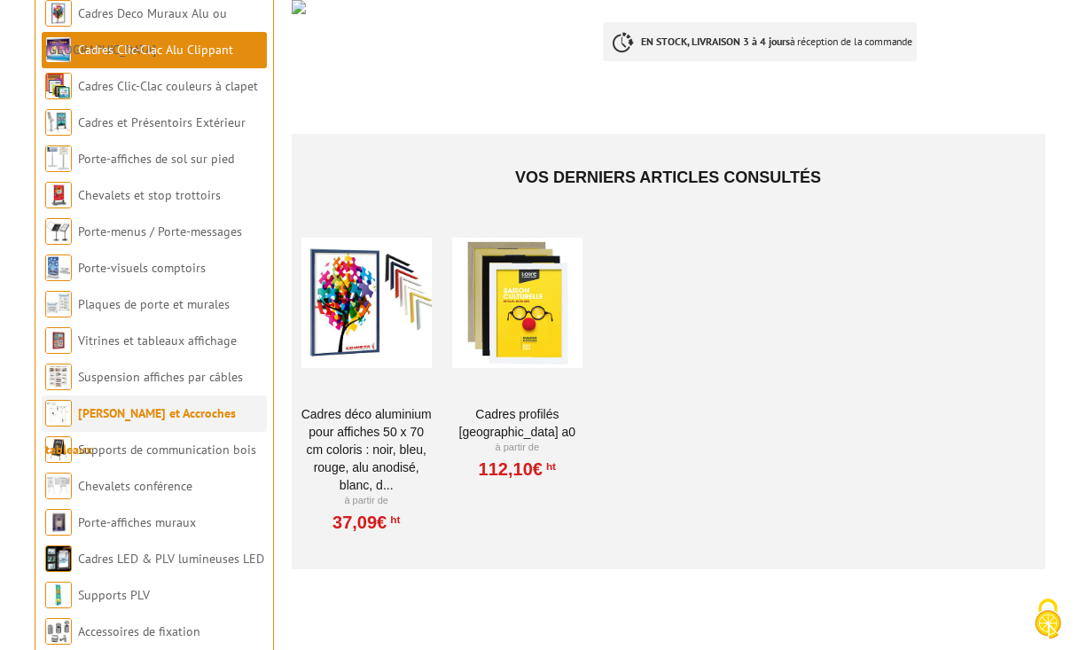
scroll to position [309, 0]
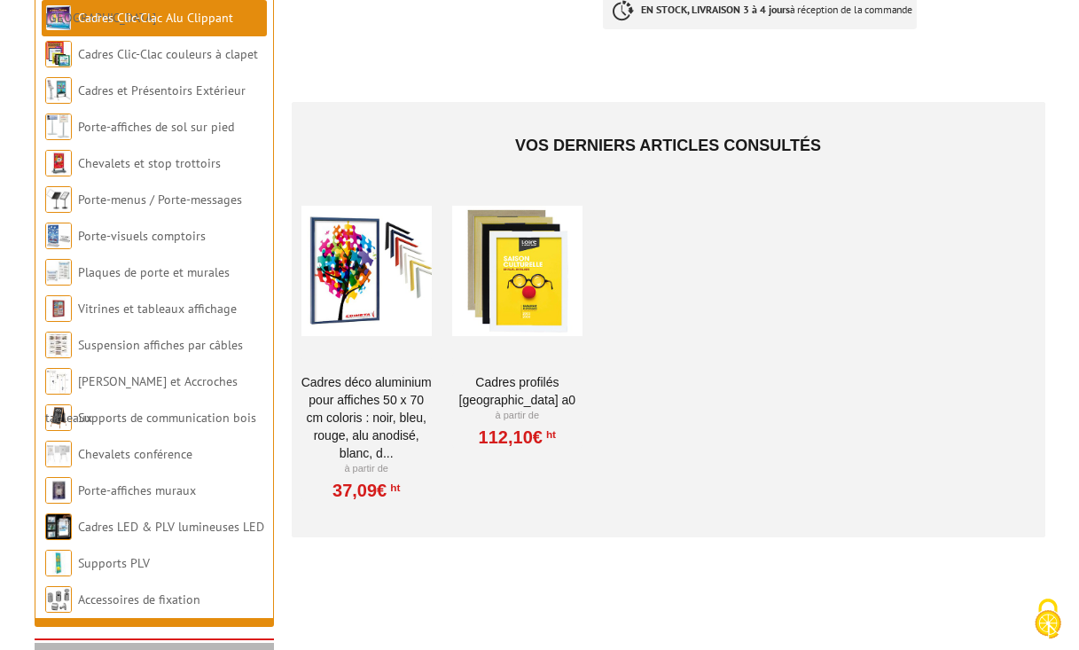
click at [500, 389] on link "Cadres Profilés [GEOGRAPHIC_DATA] A0" at bounding box center [517, 390] width 130 height 35
